Goal: Go to known website: Go to known website

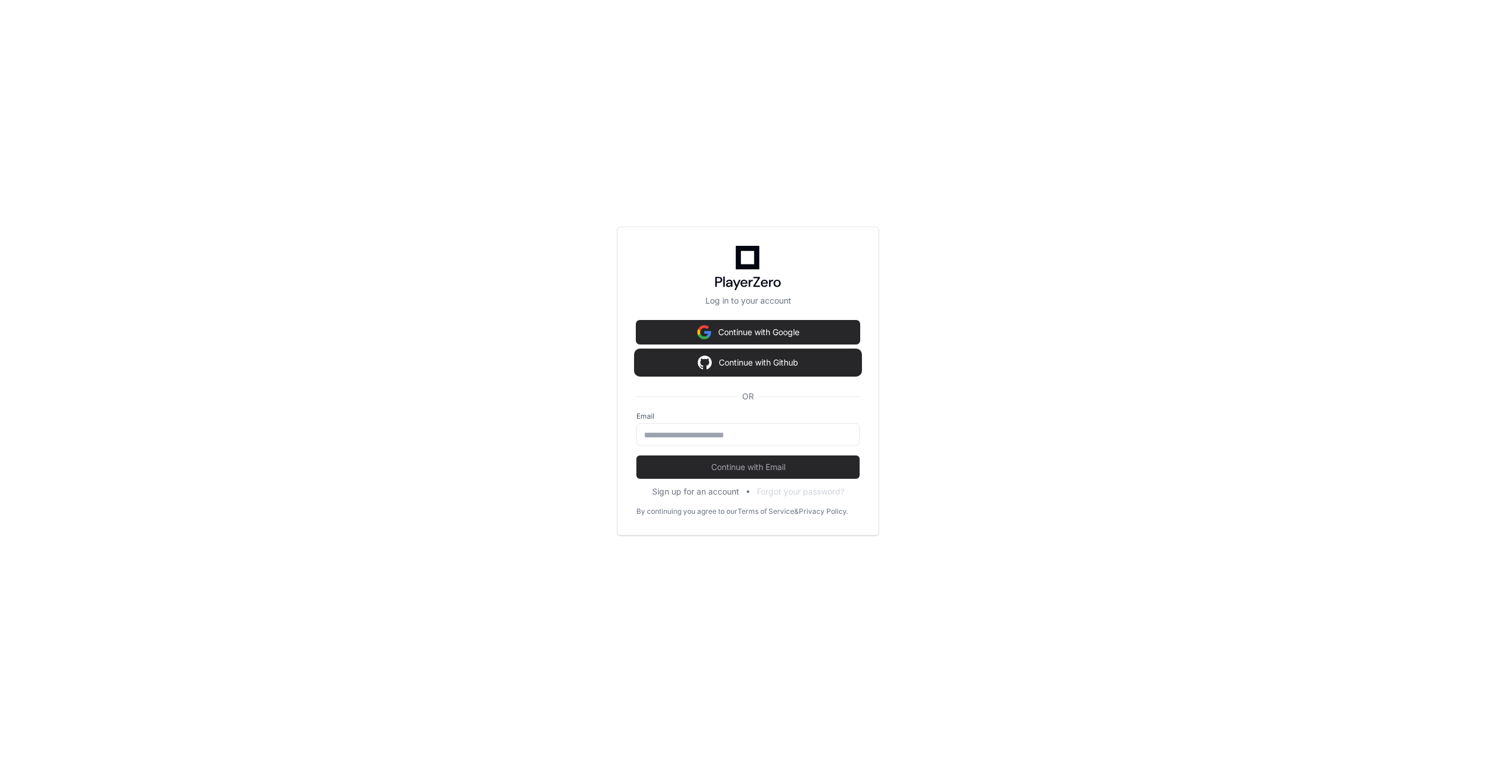
click at [809, 365] on button "Continue with Github" at bounding box center [747, 362] width 223 height 23
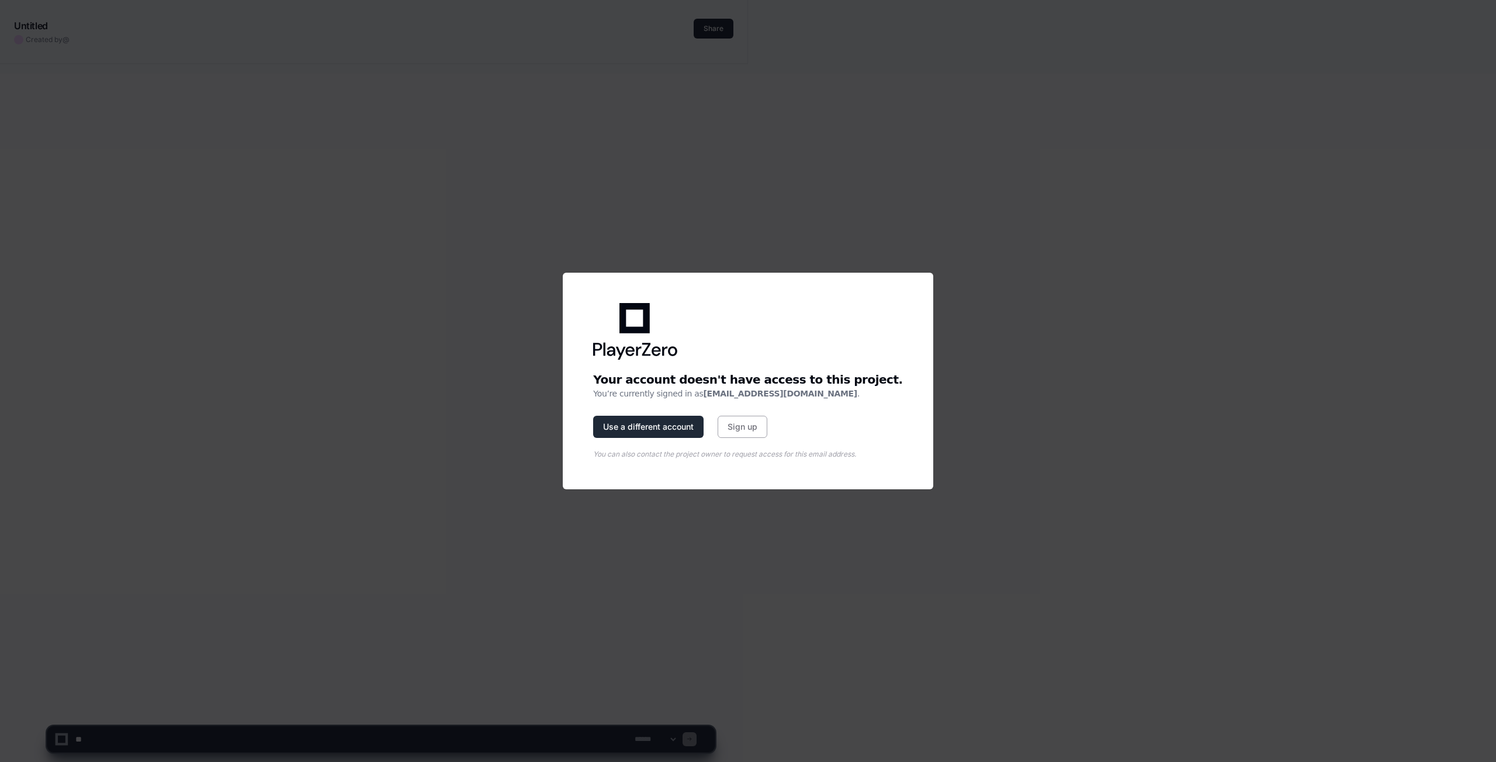
click at [677, 422] on button "Use a different account" at bounding box center [648, 427] width 110 height 22
